Goal: Task Accomplishment & Management: Manage account settings

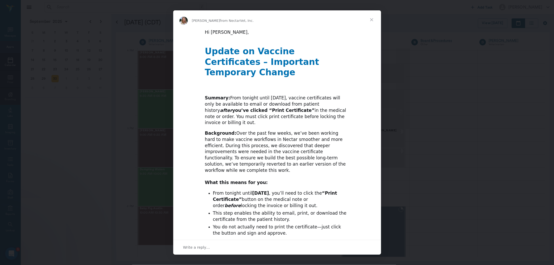
scroll to position [624, 0]
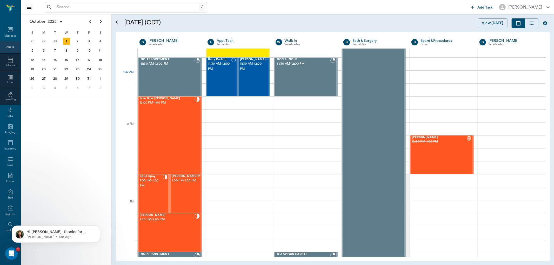
scroll to position [272, 0]
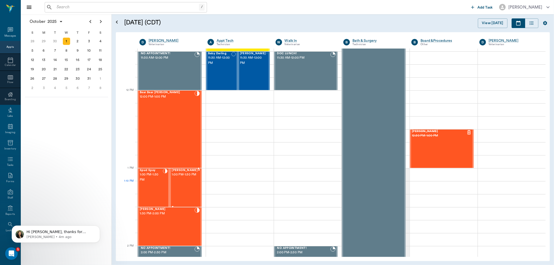
click at [176, 185] on div "[PERSON_NAME] 1:00 PM - 1:30 PM" at bounding box center [185, 188] width 26 height 38
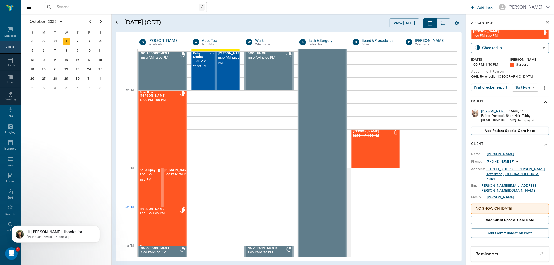
click at [163, 218] on div "[PERSON_NAME] 1:30 PM - 2:00 PM" at bounding box center [160, 227] width 40 height 38
click at [76, 40] on div "2" at bounding box center [77, 41] width 7 height 7
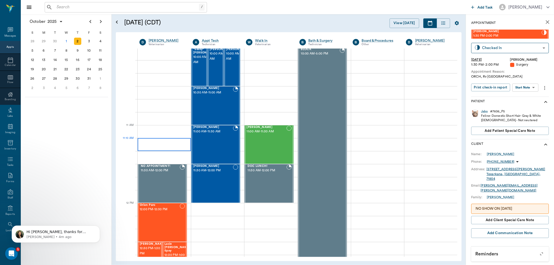
scroll to position [231, 0]
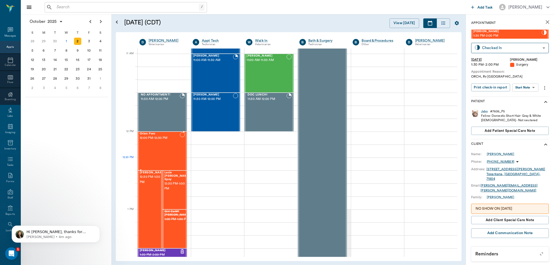
click at [155, 161] on div "Orion Paro 12:00 PM - 12:30 PM" at bounding box center [160, 151] width 40 height 38
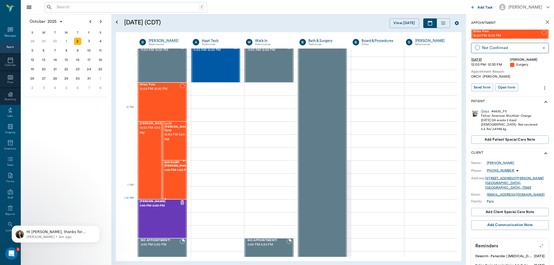
scroll to position [317, 0]
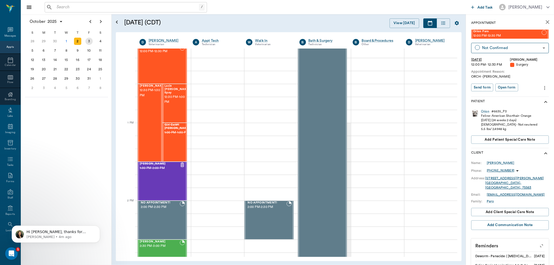
click at [89, 41] on div "3" at bounding box center [88, 41] width 7 height 7
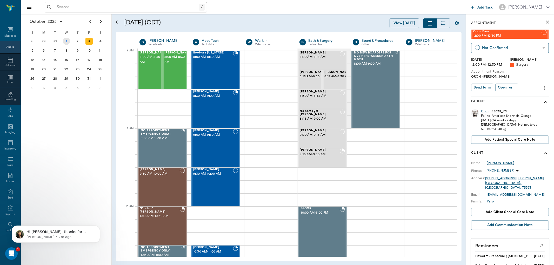
click at [65, 43] on div "1" at bounding box center [66, 41] width 7 height 7
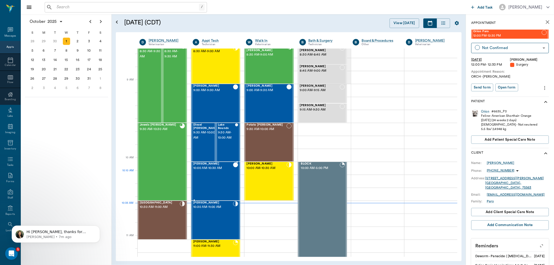
scroll to position [58, 0]
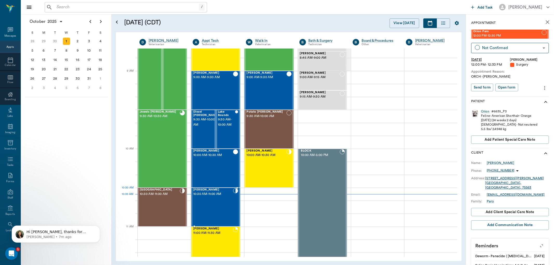
click at [213, 201] on div "[PERSON_NAME] 10:30 AM - 11:00 AM" at bounding box center [213, 207] width 40 height 38
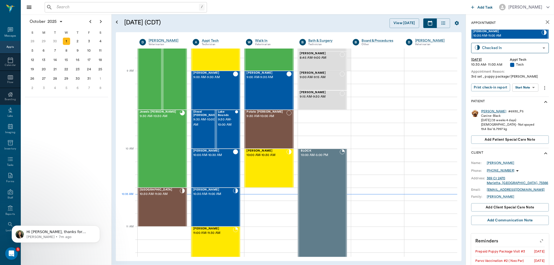
click at [486, 112] on div "[PERSON_NAME]" at bounding box center [493, 111] width 25 height 4
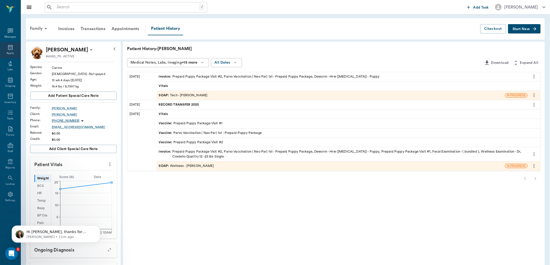
click at [10, 47] on icon at bounding box center [10, 47] width 6 height 6
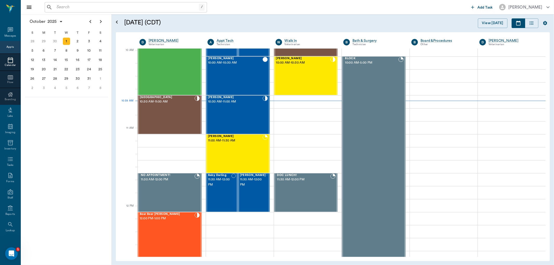
scroll to position [157, 0]
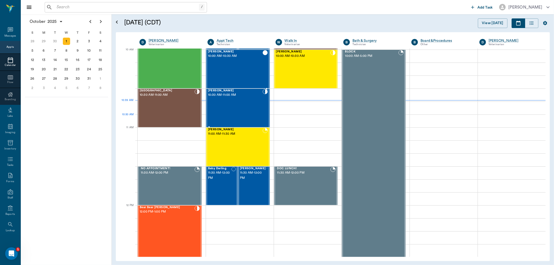
click at [225, 115] on div "[PERSON_NAME] 10:30 AM - 11:00 AM" at bounding box center [235, 108] width 55 height 38
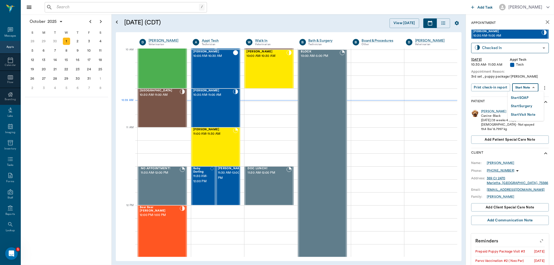
click at [532, 88] on body "/ ​ Add Task [PERSON_NAME] Nectar Messages Appts Calendar Flow Boarding Labs Im…" at bounding box center [277, 132] width 554 height 265
click at [531, 99] on li "Start SOAP" at bounding box center [526, 98] width 36 height 9
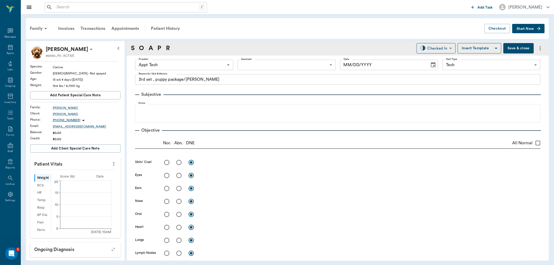
type input "63ec2f075fda476ae8351a4c"
type input "65d2be4f46e3a538d89b8c1a"
type textarea "3rd set , puppy package/[PERSON_NAME]"
type input "[DATE]"
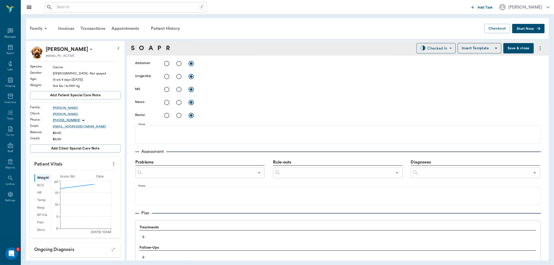
scroll to position [281, 0]
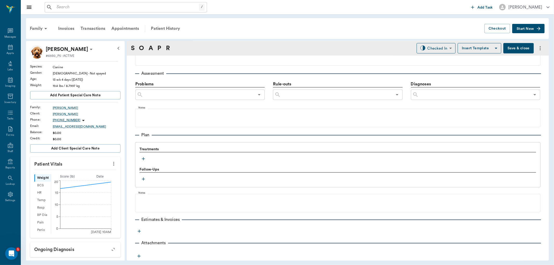
click at [141, 160] on icon "button" at bounding box center [143, 158] width 5 height 5
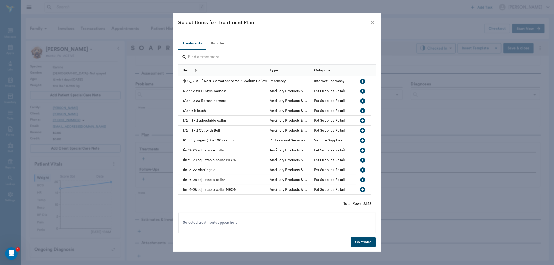
click at [219, 44] on button "Bundles" at bounding box center [217, 43] width 23 height 12
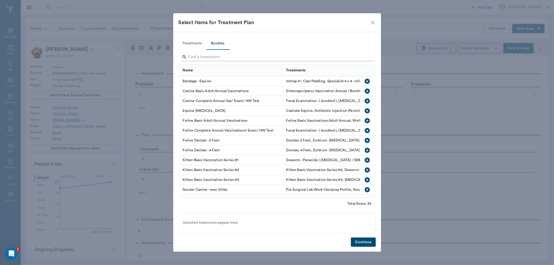
click at [236, 55] on input "Search" at bounding box center [277, 57] width 179 height 8
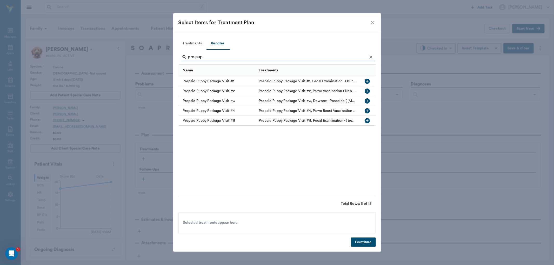
type input "pre pup"
click at [367, 122] on icon "button" at bounding box center [367, 121] width 6 height 6
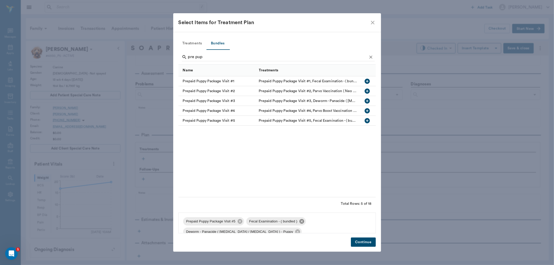
click at [301, 220] on icon at bounding box center [302, 221] width 5 height 5
click at [357, 244] on button "Continue" at bounding box center [363, 243] width 25 height 10
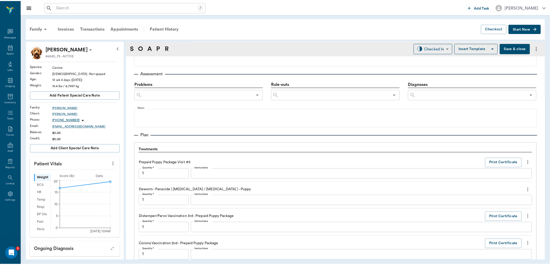
scroll to position [447, 0]
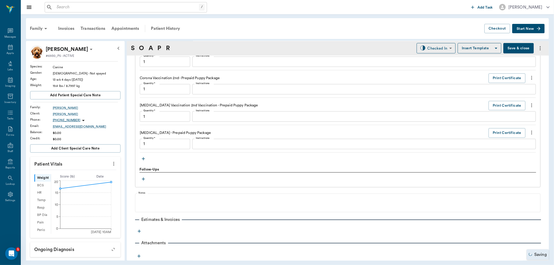
type input "1.00"
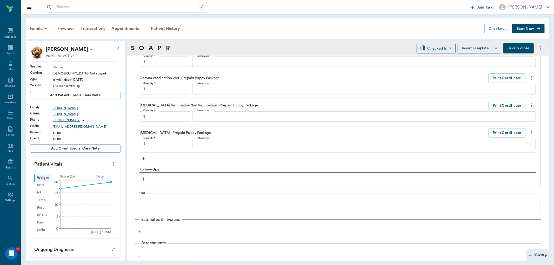
type input "1.00"
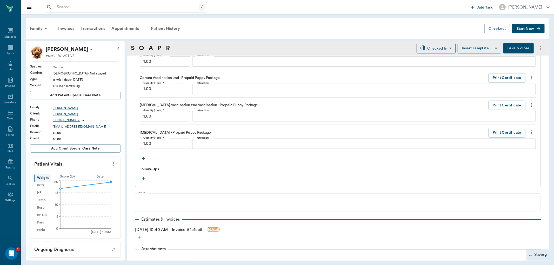
click at [194, 227] on link "Invoice # 1e1ee5" at bounding box center [187, 230] width 30 height 6
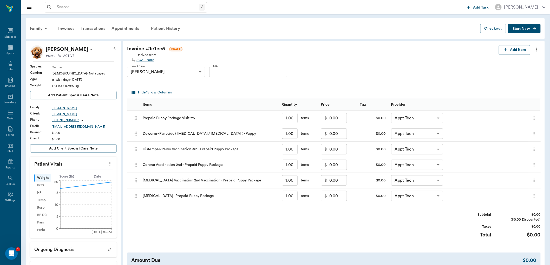
scroll to position [58, 0]
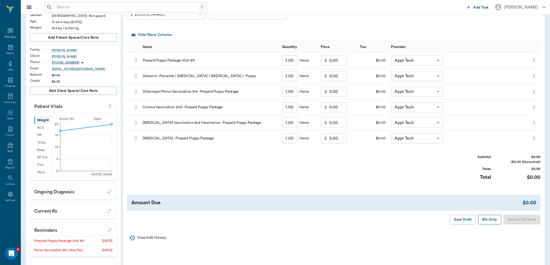
click at [493, 222] on button "Bill Only" at bounding box center [489, 220] width 23 height 10
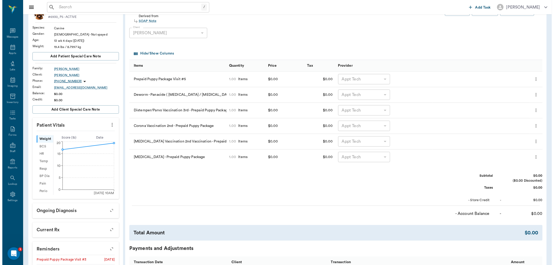
scroll to position [0, 0]
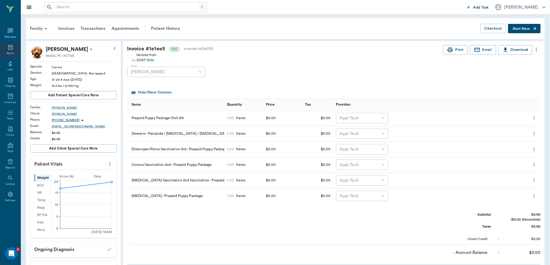
click at [12, 49] on icon at bounding box center [10, 47] width 6 height 6
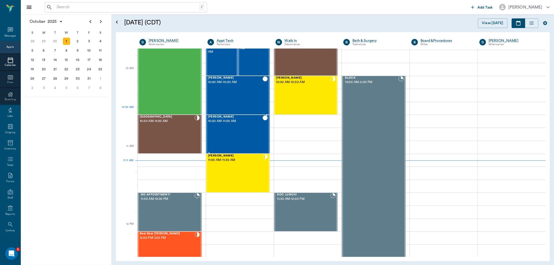
scroll to position [119, 0]
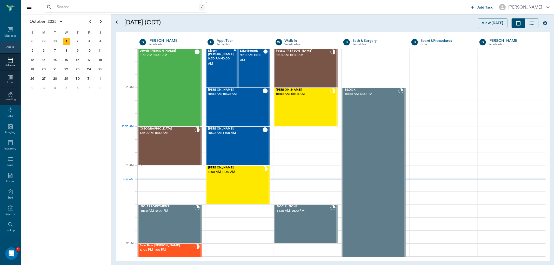
click at [183, 139] on div "[GEOGRAPHIC_DATA] 10:30 AM - 11:00 AM" at bounding box center [167, 146] width 55 height 38
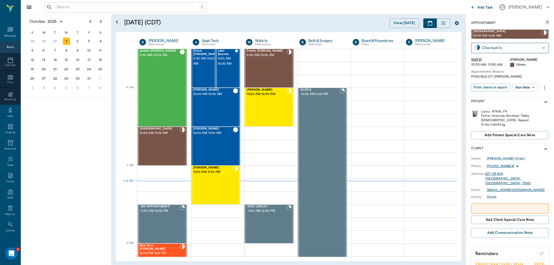
drag, startPoint x: 494, startPoint y: 167, endPoint x: 529, endPoint y: 169, distance: 34.6
click at [529, 169] on div "Phone: [PHONE_NUMBER]" at bounding box center [510, 166] width 78 height 6
drag, startPoint x: 508, startPoint y: 167, endPoint x: 494, endPoint y: 167, distance: 14.1
click at [494, 167] on div "[PHONE_NUMBER]" at bounding box center [504, 166] width 34 height 6
click at [528, 170] on div at bounding box center [277, 132] width 554 height 265
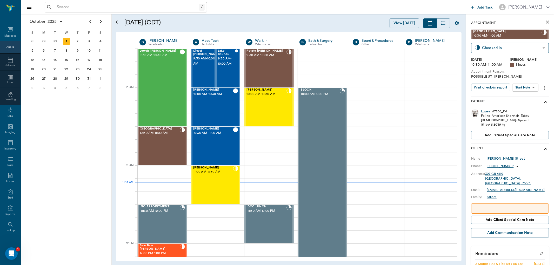
click at [484, 111] on div "Lovey" at bounding box center [485, 111] width 9 height 4
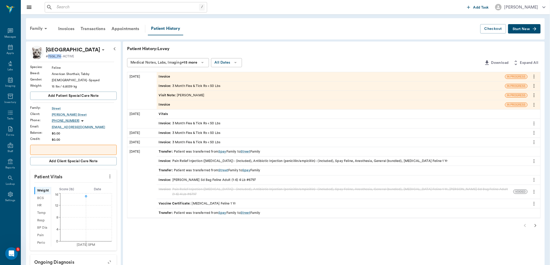
drag, startPoint x: 61, startPoint y: 55, endPoint x: 48, endPoint y: 57, distance: 12.9
click at [48, 57] on p "#7506_P4 - ACTIVE" at bounding box center [60, 56] width 28 height 5
copy p "7506_P4"
click at [304, 46] on div "Patient History: Lovey" at bounding box center [333, 49] width 413 height 6
click at [16, 49] on div "Appts" at bounding box center [10, 50] width 21 height 16
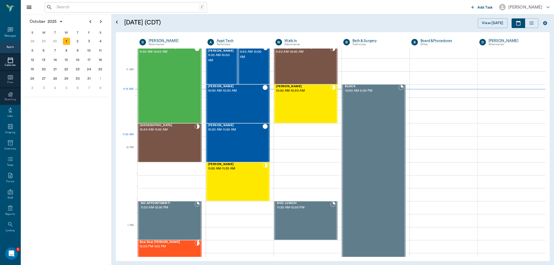
scroll to position [119, 0]
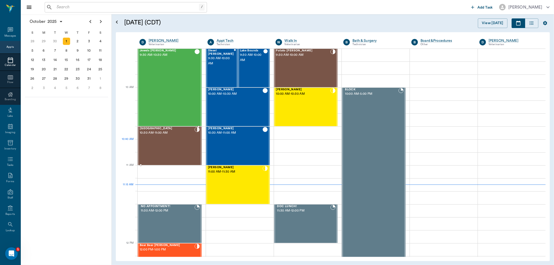
click at [195, 146] on div at bounding box center [197, 146] width 5 height 38
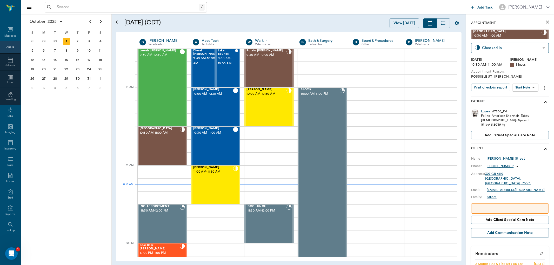
click at [533, 88] on body "/ ​ Add Task [PERSON_NAME] Nectar Messages Appts Calendar Flow Boarding Labs Im…" at bounding box center [277, 132] width 554 height 265
click at [526, 99] on button "Start SOAP" at bounding box center [520, 98] width 18 height 6
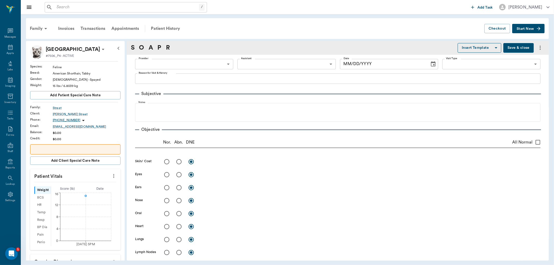
type input "63ec2f075fda476ae8351a4d"
type input "65d2be4f46e3a538d89b8c15"
type textarea "POSSIBLE UTI [PERSON_NAME]"
type input "[DATE]"
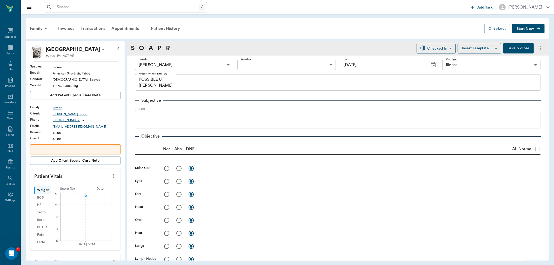
click at [253, 65] on body "/ ​ Add Task [PERSON_NAME] Nectar Messages Appts Labs Imaging Inventory Tasks F…" at bounding box center [277, 132] width 554 height 265
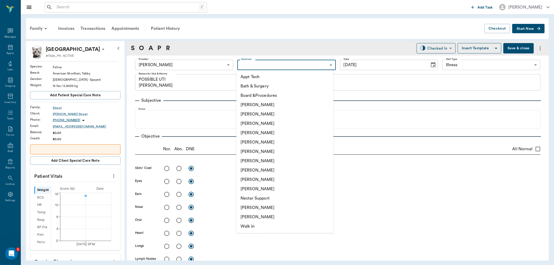
drag, startPoint x: 250, startPoint y: 74, endPoint x: 238, endPoint y: 90, distance: 20.2
click at [250, 76] on li "Appt Tech" at bounding box center [284, 76] width 97 height 9
type input "63ec2f075fda476ae8351a4c"
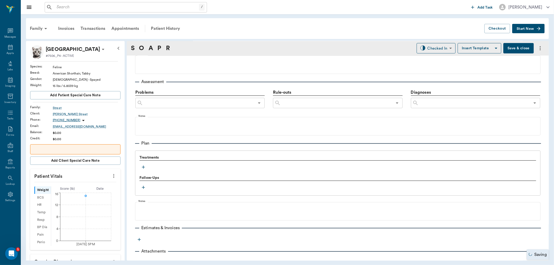
scroll to position [287, 0]
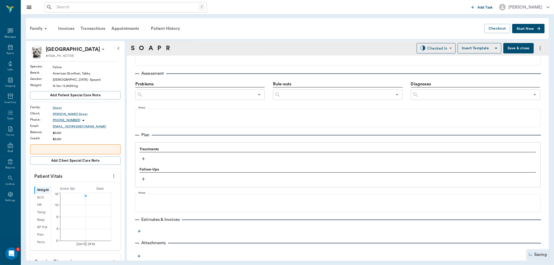
click at [143, 159] on icon "button" at bounding box center [143, 158] width 3 height 3
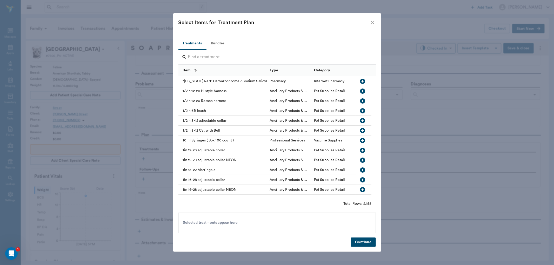
click at [196, 56] on input "Search" at bounding box center [277, 57] width 179 height 8
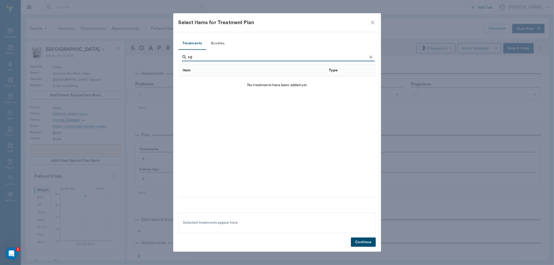
type input "s"
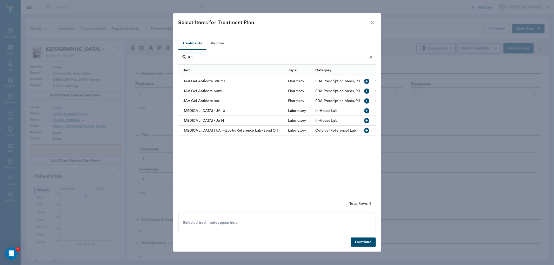
type input "ua"
click at [367, 118] on icon "button" at bounding box center [367, 120] width 5 height 5
click at [371, 57] on icon "Clear" at bounding box center [370, 57] width 3 height 3
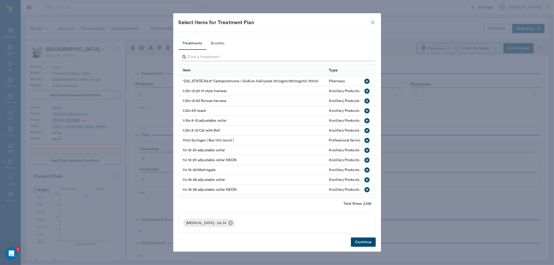
click at [365, 56] on input "Search" at bounding box center [277, 57] width 179 height 8
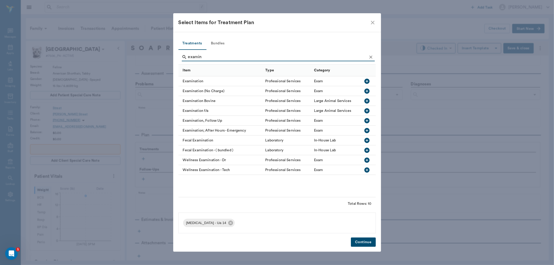
type input "examin"
click at [365, 81] on icon "button" at bounding box center [367, 81] width 5 height 5
click at [369, 55] on icon "Clear" at bounding box center [370, 57] width 5 height 5
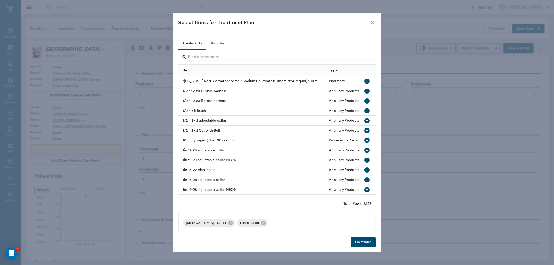
click at [364, 57] on input "Search" at bounding box center [277, 57] width 179 height 8
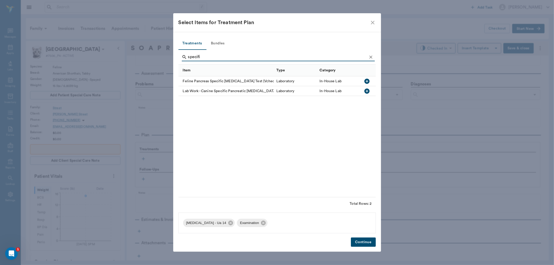
type input "specifi"
click at [371, 56] on icon "Clear" at bounding box center [370, 57] width 5 height 5
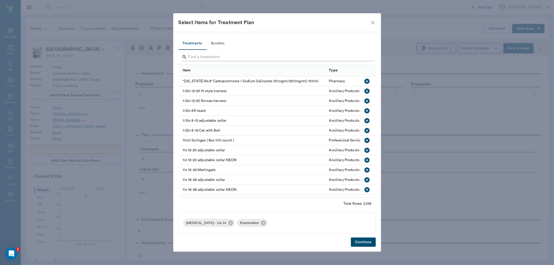
click at [367, 56] on input "Search" at bounding box center [277, 57] width 179 height 8
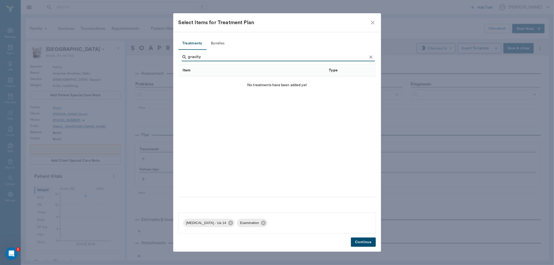
type input "gravity"
click at [367, 56] on button "Clear" at bounding box center [371, 57] width 8 height 8
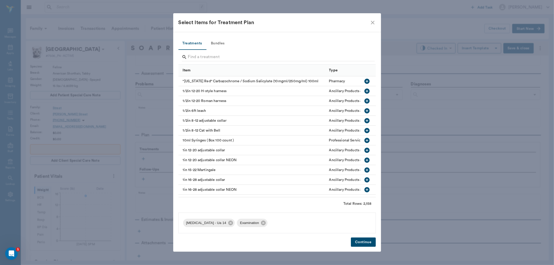
click at [371, 241] on button "Continue" at bounding box center [363, 243] width 25 height 10
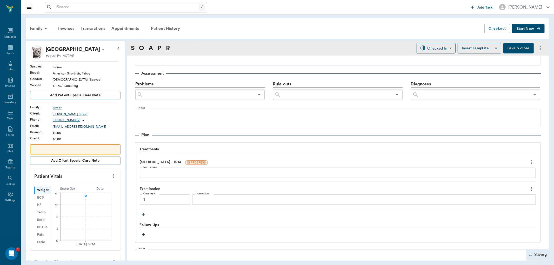
type input "1.00"
click at [211, 174] on textarea "Instructions" at bounding box center [337, 173] width 389 height 6
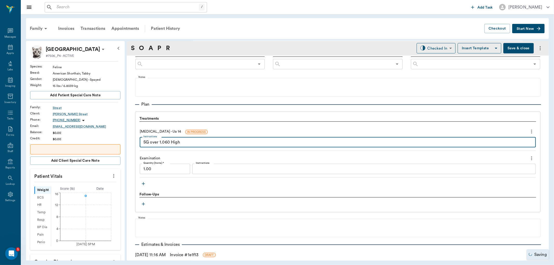
scroll to position [349, 0]
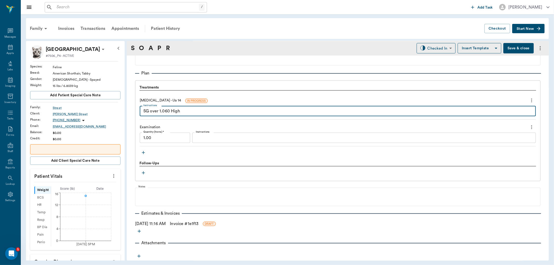
type textarea "SG over 1.060 High"
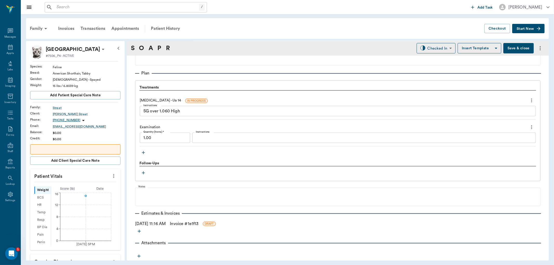
click at [139, 257] on icon "button" at bounding box center [138, 256] width 5 height 5
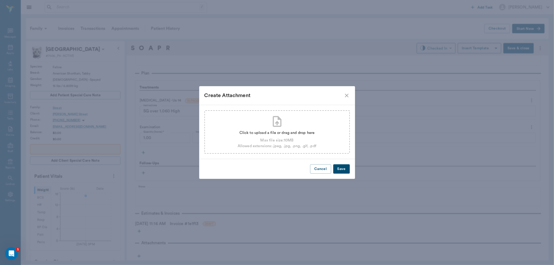
click at [260, 130] on div "Click to upload a file or drag and drop here" at bounding box center [277, 133] width 79 height 6
type input "C:\fakepath\lovey.pdf"
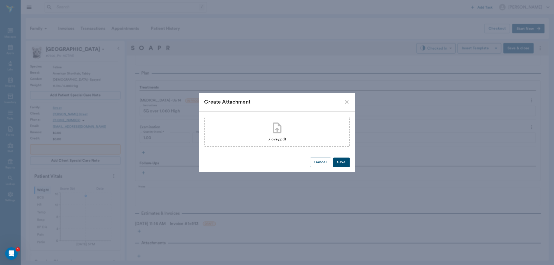
click at [347, 165] on button "Save" at bounding box center [341, 163] width 17 height 10
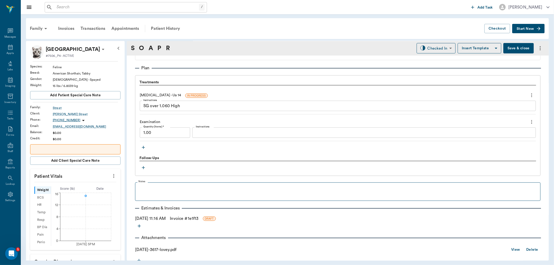
scroll to position [359, 0]
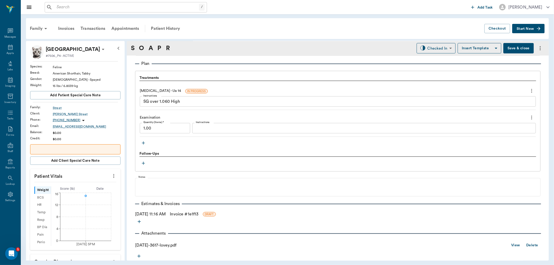
click at [512, 246] on link "View" at bounding box center [515, 245] width 9 height 6
click at [5, 51] on div "Appts" at bounding box center [10, 50] width 21 height 16
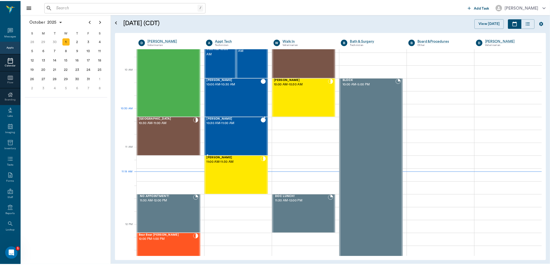
scroll to position [120, 0]
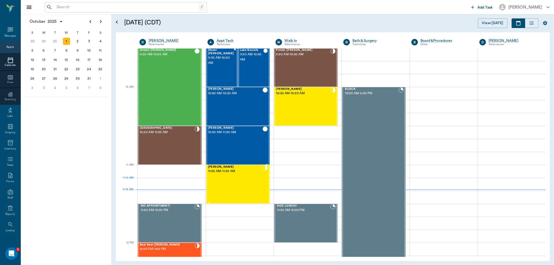
click at [248, 181] on div "[PERSON_NAME] 11:00 AM - 11:30 AM" at bounding box center [235, 184] width 55 height 38
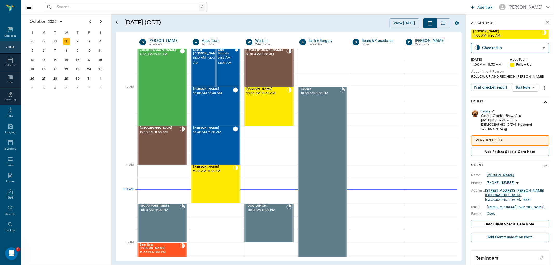
click at [487, 111] on div "Teddy" at bounding box center [485, 111] width 9 height 4
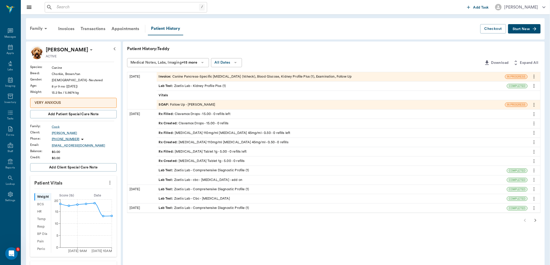
click at [535, 113] on icon "more" at bounding box center [534, 114] width 6 height 6
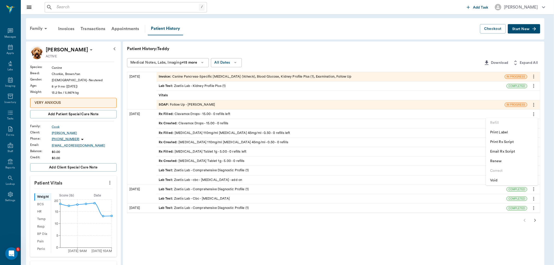
click at [501, 161] on span "Renew" at bounding box center [512, 161] width 44 height 5
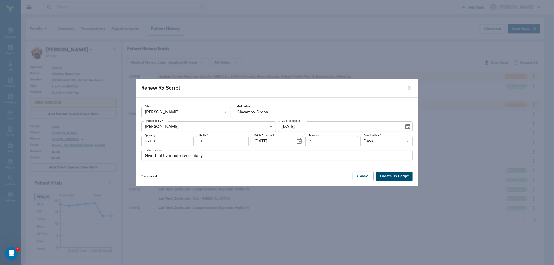
click at [389, 176] on button "Create Rx Script" at bounding box center [394, 177] width 37 height 10
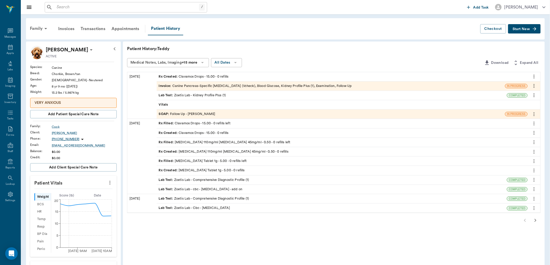
click at [473, 74] on div "Rx Created : Clavamox Drops - 15.00 - 0 refills" at bounding box center [342, 76] width 371 height 9
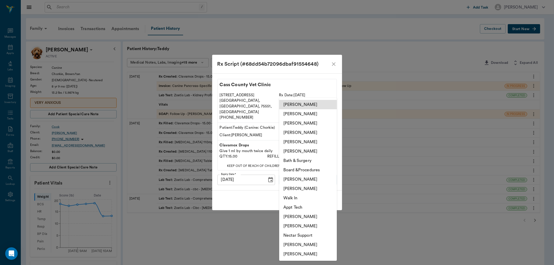
click at [313, 172] on body "/ ​ Add Task [PERSON_NAME] Nectar Messages Appts Labs Imaging Inventory Tasks F…" at bounding box center [277, 219] width 554 height 438
click at [312, 191] on li "[PERSON_NAME]" at bounding box center [308, 188] width 58 height 9
type input "642ef10e332a41444de2bad1"
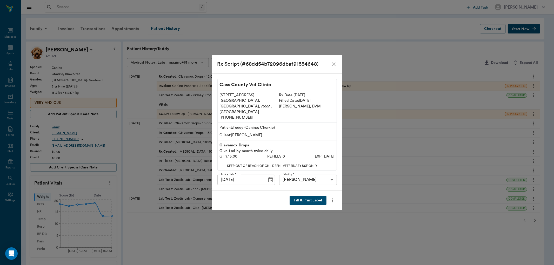
click at [315, 196] on button "Fill & Print Label" at bounding box center [308, 201] width 37 height 10
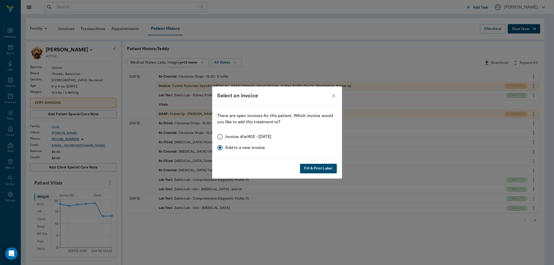
click at [250, 140] on span "Invoice #1e1f03 - 10/01/2025" at bounding box center [249, 137] width 46 height 6
click at [226, 140] on input "Invoice #1e1f03 - 10/01/2025" at bounding box center [220, 136] width 11 height 11
radio input "true"
click at [320, 170] on button "Fill & Print Label" at bounding box center [318, 169] width 37 height 10
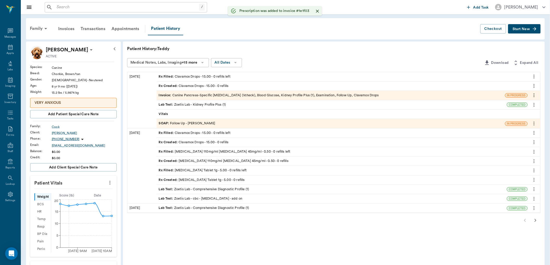
click at [219, 96] on div "Invoice : Canine Pancreas-Specific Lipase (Vcheck), Blood Glucose, Kidney Profi…" at bounding box center [269, 95] width 220 height 5
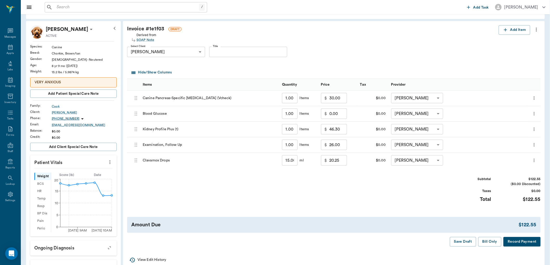
scroll to position [58, 0]
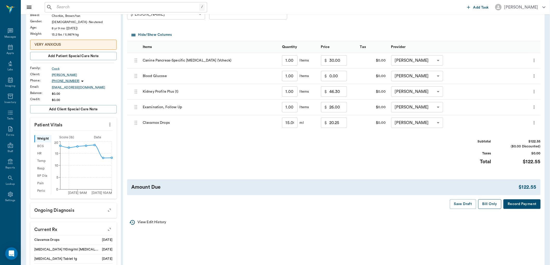
click at [489, 202] on button "Bill Only" at bounding box center [489, 205] width 23 height 10
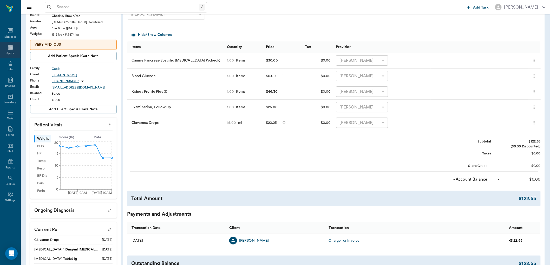
click at [11, 50] on icon at bounding box center [10, 47] width 6 height 6
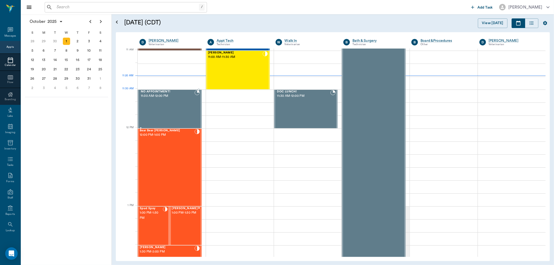
scroll to position [235, 0]
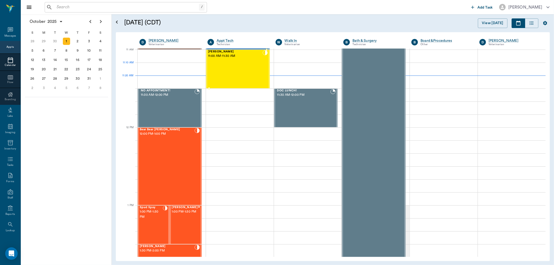
click at [245, 64] on div "[PERSON_NAME] 11:00 AM - 11:30 AM" at bounding box center [235, 69] width 55 height 38
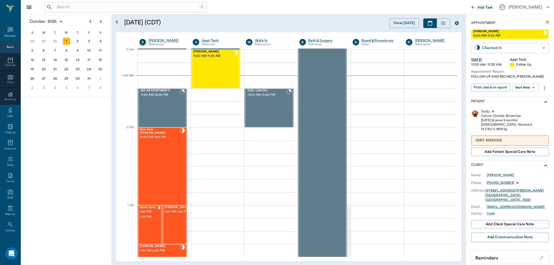
click at [535, 49] on body "/ ​ Add Task Dr. Bert Ellsworth Nectar Messages Appts Calendar Flow Boarding La…" at bounding box center [277, 132] width 554 height 265
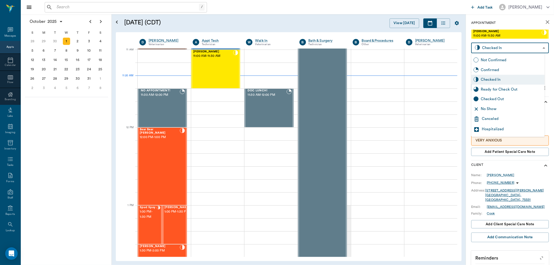
click at [529, 87] on div "Ready for Check Out" at bounding box center [512, 90] width 62 height 6
type input "READY_TO_CHECKOUT"
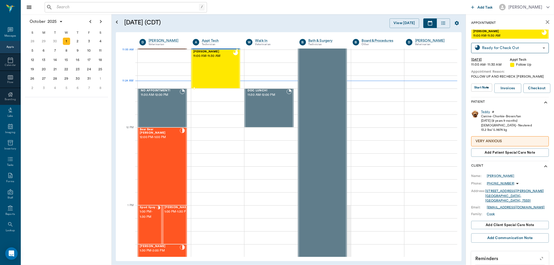
click at [212, 62] on div "[PERSON_NAME] 11:00 AM - 11:30 AM" at bounding box center [213, 69] width 40 height 38
click at [486, 112] on div "Teddy" at bounding box center [485, 112] width 9 height 4
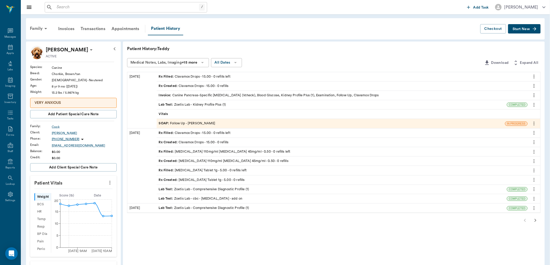
click at [213, 97] on div "Invoice : Canine Pancreas-Specific Lipase (Vcheck), Blood Glucose, Kidney Profi…" at bounding box center [269, 95] width 220 height 5
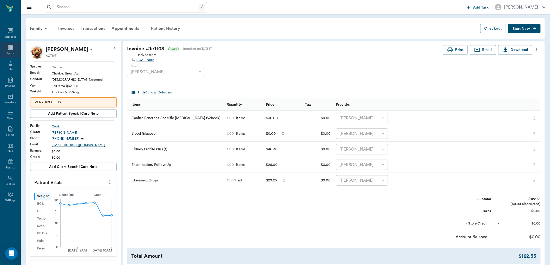
click at [10, 51] on div "Appts" at bounding box center [9, 53] width 7 height 4
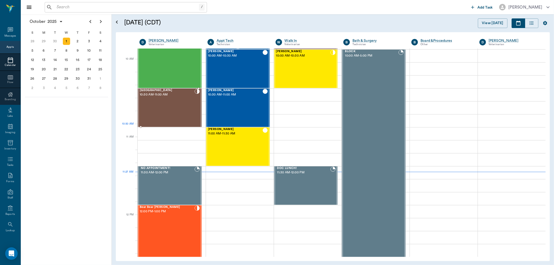
scroll to position [147, 0]
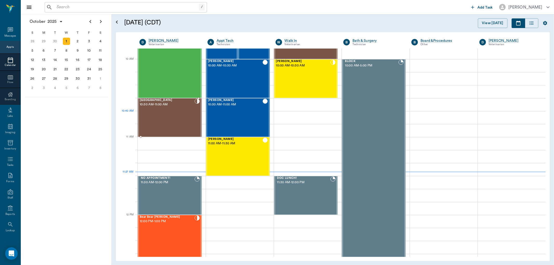
click at [165, 118] on div "[GEOGRAPHIC_DATA] 10:30 AM - 11:00 AM" at bounding box center [167, 118] width 55 height 38
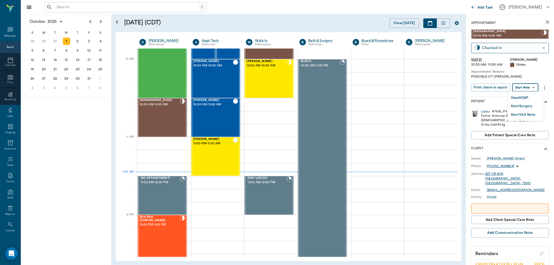
click at [525, 88] on body "/ ​ Add Task Dr. Bert Ellsworth Nectar Messages Appts Calendar Flow Boarding La…" at bounding box center [277, 132] width 554 height 265
click at [522, 96] on button "View SOAP" at bounding box center [520, 98] width 18 height 6
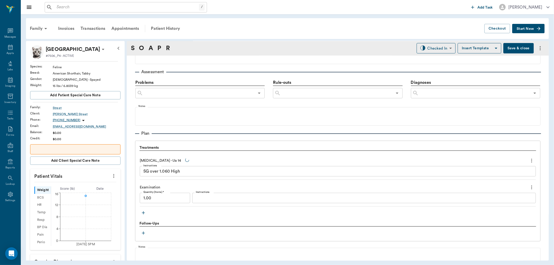
type input "63ec2f075fda476ae8351a4d"
type input "63ec2f075fda476ae8351a4c"
type input "65d2be4f46e3a538d89b8c15"
type textarea "POSSIBLE UTI [PERSON_NAME]"
type input "[DATE]"
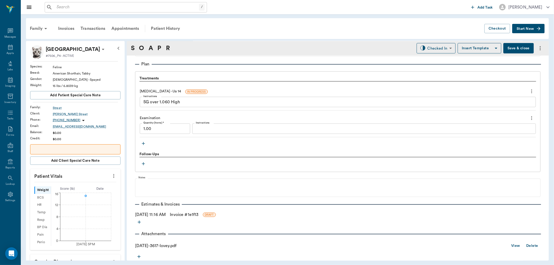
scroll to position [359, 0]
click at [189, 214] on link "Invoice # 1e1f13" at bounding box center [184, 214] width 29 height 6
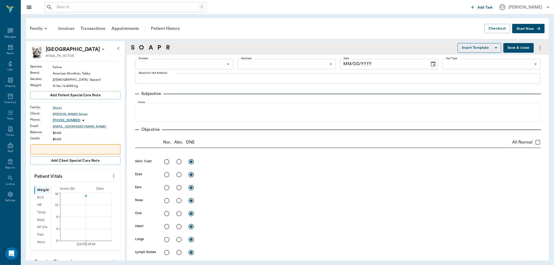
type input "63ec2f075fda476ae8351a4d"
type input "63ec2f075fda476ae8351a4c"
type input "65d2be4f46e3a538d89b8c15"
type textarea "POSSIBLE UTI [PERSON_NAME]"
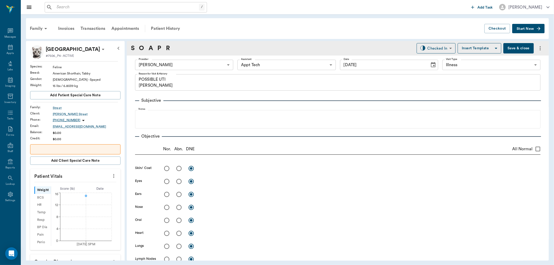
type input "[DATE]"
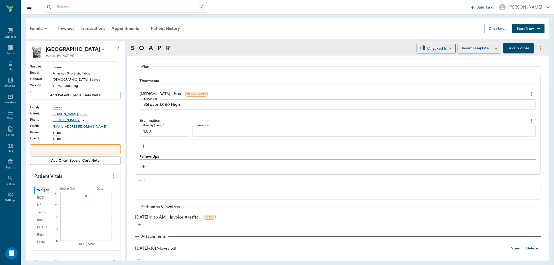
scroll to position [359, 0]
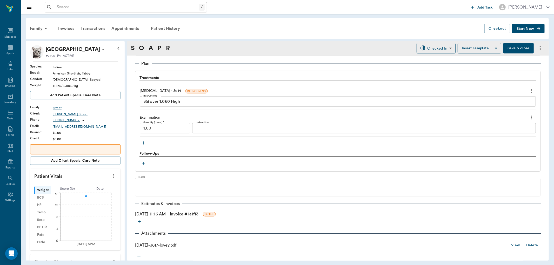
click at [511, 244] on link "View" at bounding box center [515, 245] width 9 height 6
